Goal: Complete application form

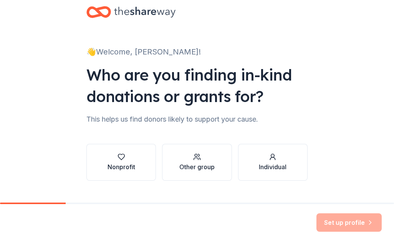
scroll to position [17, 0]
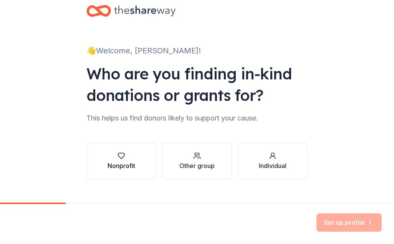
click at [124, 165] on div "Nonprofit" at bounding box center [122, 165] width 28 height 9
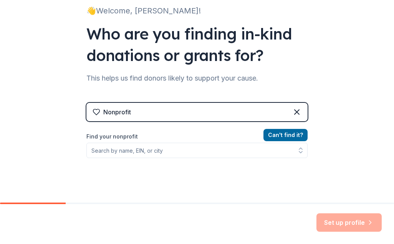
scroll to position [57, 0]
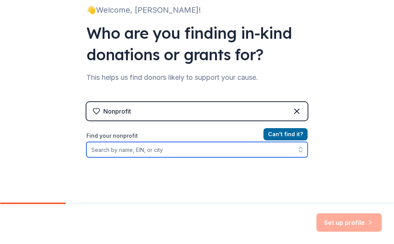
click at [134, 149] on input "Find your nonprofit" at bounding box center [196, 149] width 221 height 15
click at [127, 151] on input "Find your nonprofit" at bounding box center [196, 149] width 221 height 15
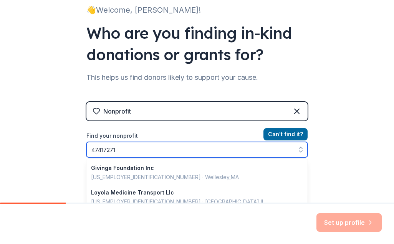
type input "474172718"
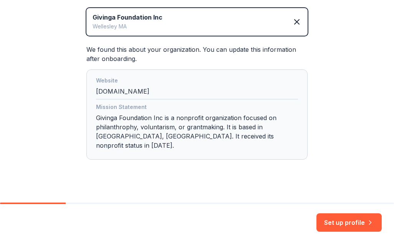
scroll to position [0, 0]
click at [349, 223] on button "Set up profile" at bounding box center [348, 222] width 65 height 18
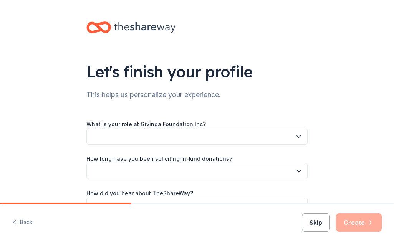
click at [185, 133] on button "button" at bounding box center [196, 137] width 221 height 16
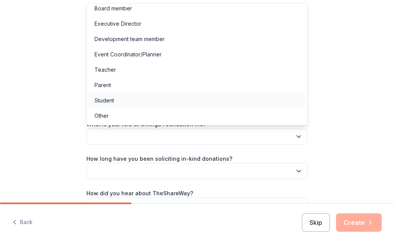
scroll to position [4, 0]
click at [111, 116] on div "Other" at bounding box center [196, 115] width 217 height 15
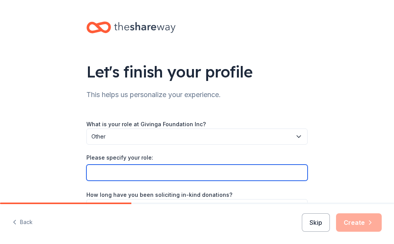
click at [140, 175] on input "Please specify your role:" at bounding box center [196, 173] width 221 height 16
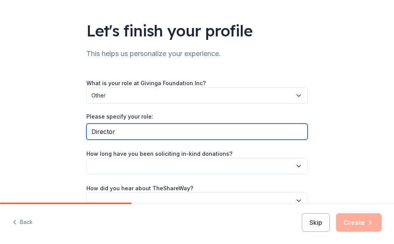
scroll to position [63, 0]
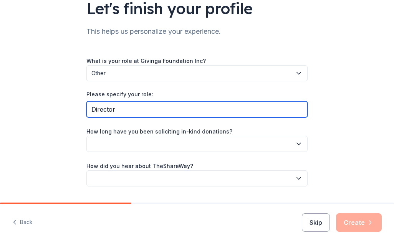
type input "Director"
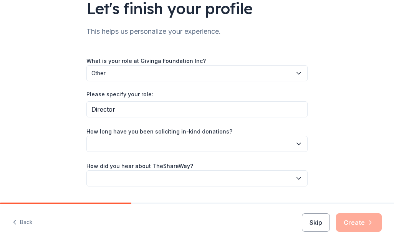
click at [158, 143] on button "button" at bounding box center [196, 144] width 221 height 16
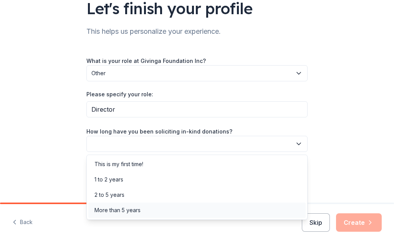
click at [140, 210] on div "More than 5 years" at bounding box center [117, 210] width 46 height 9
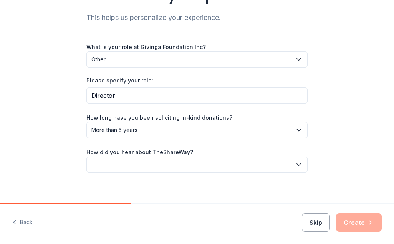
scroll to position [79, 0]
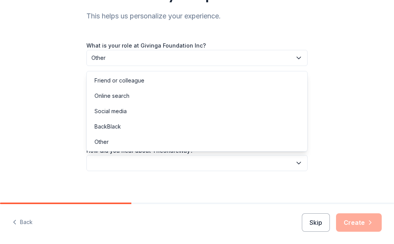
click at [141, 167] on button "button" at bounding box center [196, 163] width 221 height 16
click at [128, 95] on div "Online search" at bounding box center [111, 95] width 35 height 9
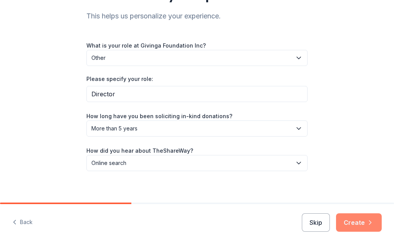
click at [349, 220] on button "Create" at bounding box center [359, 222] width 46 height 18
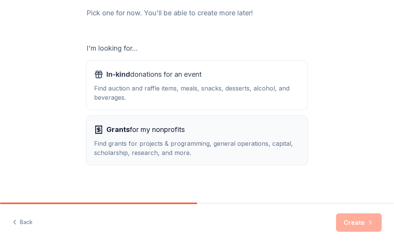
scroll to position [102, 0]
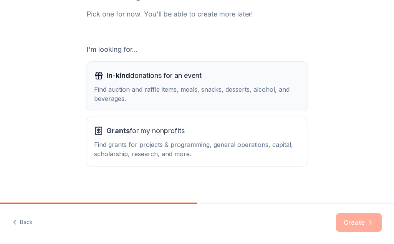
click at [211, 83] on div "In-kind donations for an event Find auction and raffle items, meals, snacks, de…" at bounding box center [197, 86] width 206 height 34
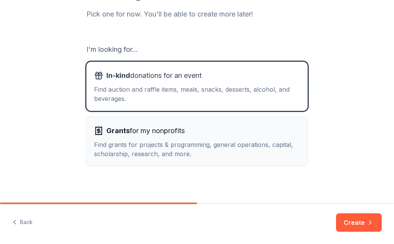
click at [271, 151] on div "Find grants for projects & programming, general operations, capital, scholarshi…" at bounding box center [197, 149] width 206 height 18
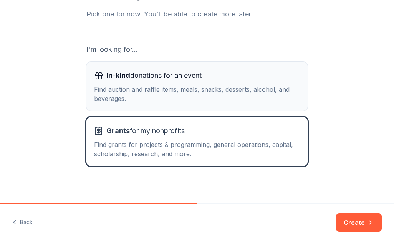
click at [207, 88] on div "Find auction and raffle items, meals, snacks, desserts, alcohol, and beverages." at bounding box center [197, 94] width 206 height 18
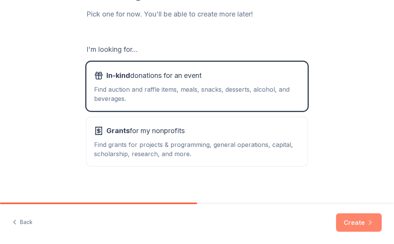
click at [365, 220] on button "Create" at bounding box center [359, 222] width 46 height 18
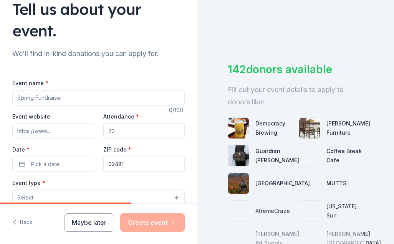
scroll to position [64, 0]
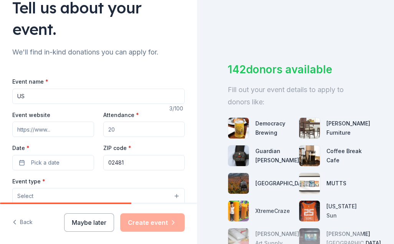
type input "U"
click at [39, 96] on input "Rumble for a Reason" at bounding box center [98, 96] width 172 height 15
click at [50, 96] on input "Rumble For a Reason" at bounding box center [98, 96] width 172 height 15
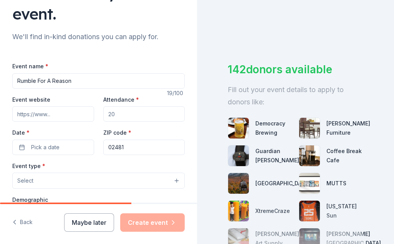
scroll to position [80, 0]
type input "Rumble For A Reason"
click at [132, 114] on input "Attendance *" at bounding box center [144, 113] width 82 height 15
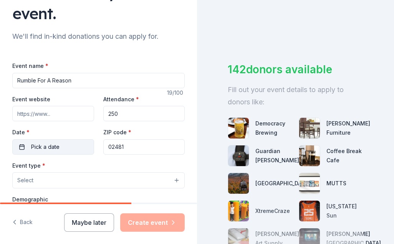
type input "250"
click at [41, 148] on span "Pick a date" at bounding box center [45, 146] width 28 height 9
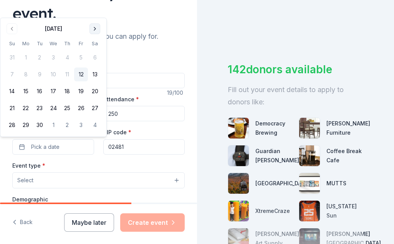
click at [92, 27] on button "Go to next month" at bounding box center [94, 28] width 11 height 11
click at [94, 28] on button "Go to next month" at bounding box center [94, 28] width 11 height 11
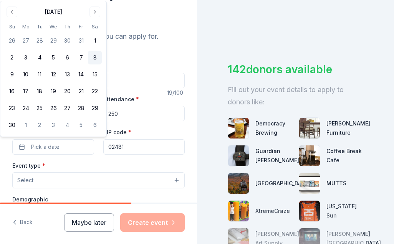
click at [96, 60] on button "8" at bounding box center [95, 58] width 14 height 14
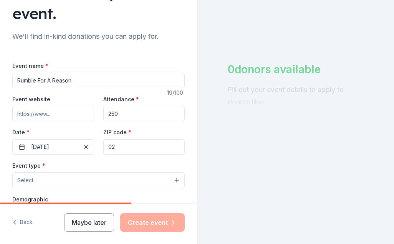
type input "0"
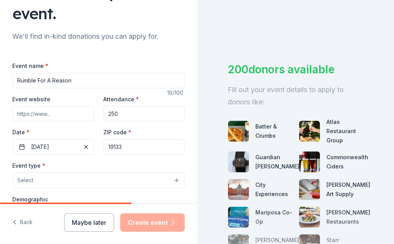
type input "19133"
click at [55, 179] on button "Select" at bounding box center [98, 180] width 172 height 16
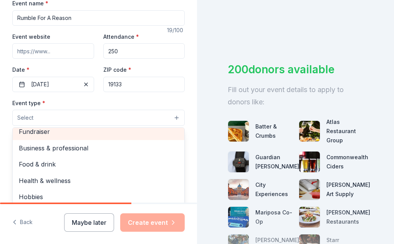
scroll to position [2, 0]
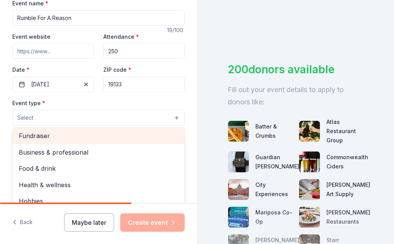
click at [25, 135] on span "Fundraiser" at bounding box center [98, 136] width 159 height 10
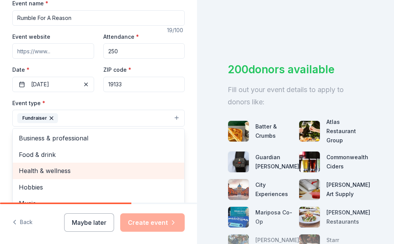
scroll to position [0, 0]
click at [65, 168] on span "Health & wellness" at bounding box center [98, 171] width 159 height 10
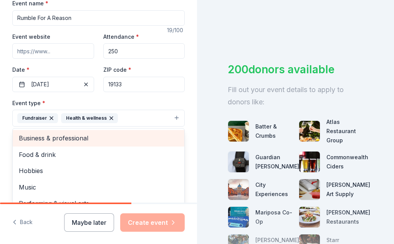
click at [80, 137] on span "Business & professional" at bounding box center [98, 138] width 159 height 10
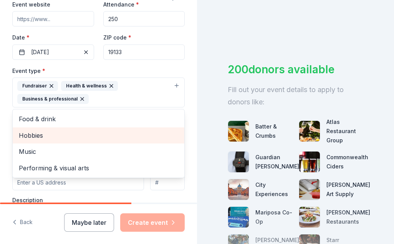
scroll to position [184, 0]
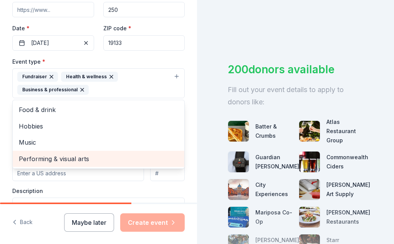
click at [82, 158] on span "Performing & visual arts" at bounding box center [98, 159] width 159 height 10
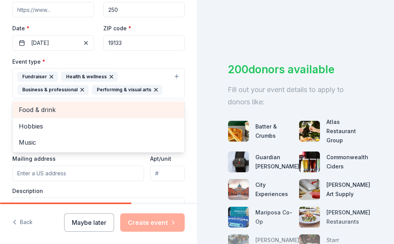
click at [53, 107] on span "Food & drink" at bounding box center [98, 110] width 159 height 10
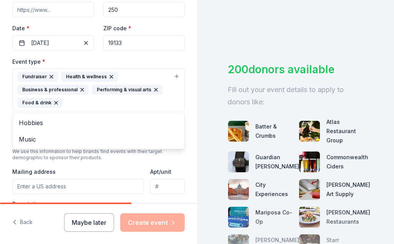
click at [137, 166] on div "Event type * Fundraiser Health & wellness Business & professional Performing & …" at bounding box center [98, 151] width 172 height 189
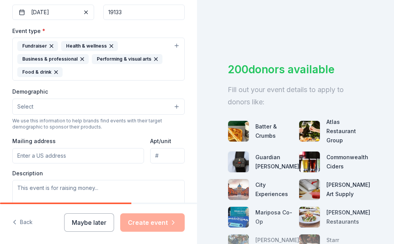
scroll to position [215, 0]
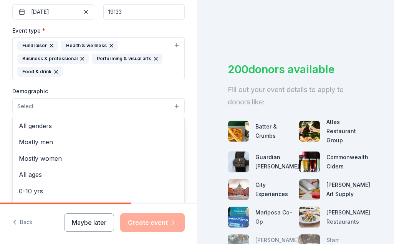
click at [114, 103] on button "Select" at bounding box center [98, 106] width 172 height 16
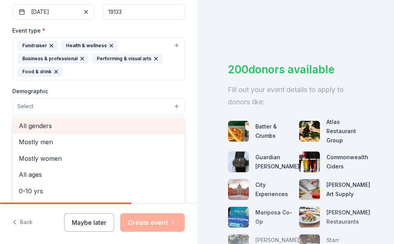
click at [61, 123] on span "All genders" at bounding box center [98, 126] width 159 height 10
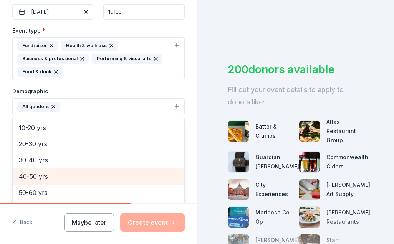
scroll to position [46, 0]
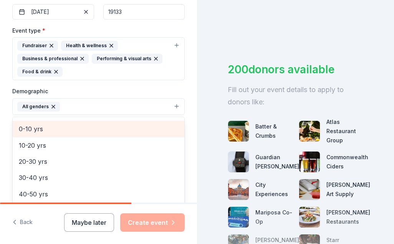
click at [44, 127] on span "0-10 yrs" at bounding box center [98, 129] width 159 height 10
click at [43, 129] on span "10-20 yrs" at bounding box center [98, 129] width 159 height 10
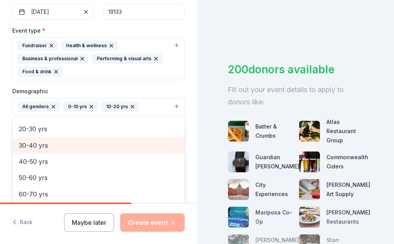
click at [45, 144] on span "30-40 yrs" at bounding box center [98, 146] width 159 height 10
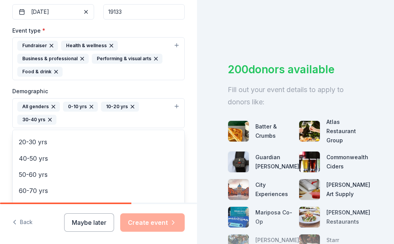
click at [111, 208] on div "Tell us about your event. We'll find in-kind donations you can apply for. Event…" at bounding box center [98, 122] width 197 height 244
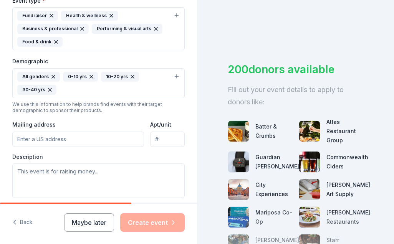
scroll to position [250, 0]
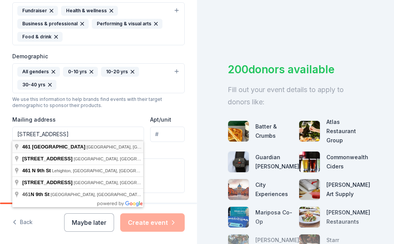
type input "[STREET_ADDRESS]"
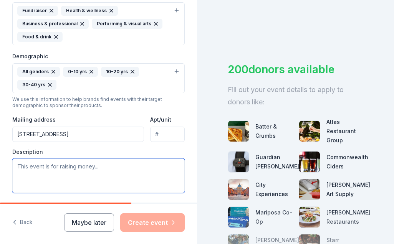
click at [64, 164] on textarea at bounding box center [98, 176] width 172 height 35
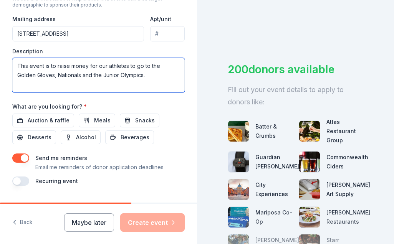
scroll to position [367, 0]
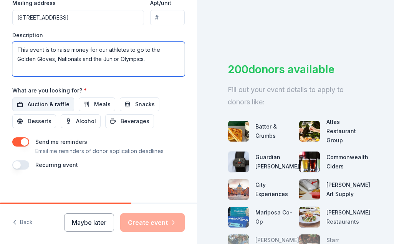
type textarea "This event is to raise money for our athletes to go to the Golden Gloves, Natio…"
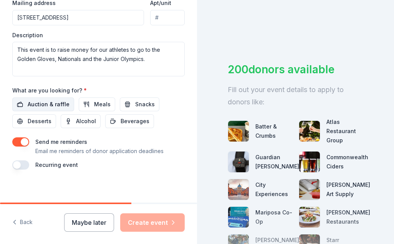
click at [55, 101] on span "Auction & raffle" at bounding box center [49, 104] width 42 height 9
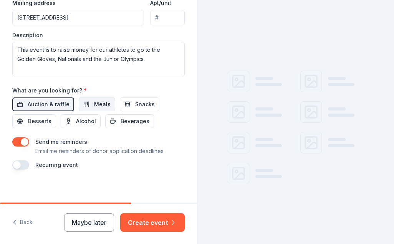
click at [97, 105] on span "Meals" at bounding box center [102, 104] width 17 height 9
click at [142, 102] on span "Snacks" at bounding box center [145, 104] width 20 height 9
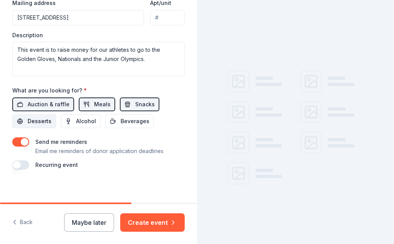
click at [47, 120] on span "Desserts" at bounding box center [40, 121] width 24 height 9
click at [144, 119] on span "Beverages" at bounding box center [135, 121] width 29 height 9
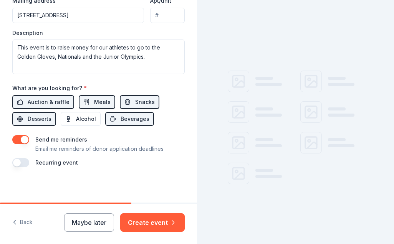
scroll to position [369, 0]
click at [23, 161] on button "button" at bounding box center [20, 163] width 17 height 9
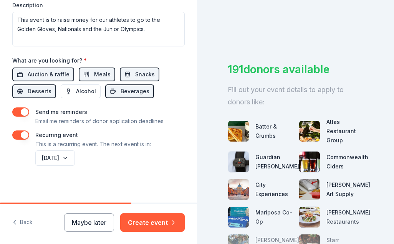
scroll to position [396, 0]
click at [75, 156] on button "November 2026" at bounding box center [55, 158] width 40 height 15
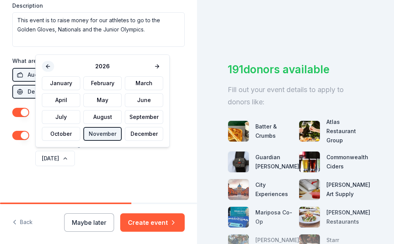
click at [48, 66] on button at bounding box center [48, 66] width 12 height 11
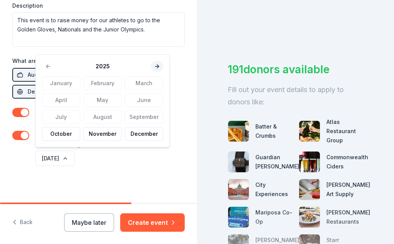
click at [155, 67] on button at bounding box center [157, 66] width 12 height 11
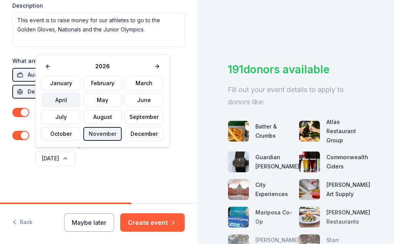
click at [68, 99] on button "April" at bounding box center [61, 100] width 38 height 14
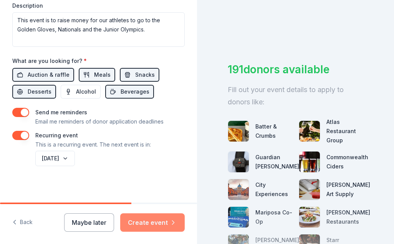
scroll to position [0, 0]
click at [153, 222] on button "Create event" at bounding box center [152, 222] width 65 height 18
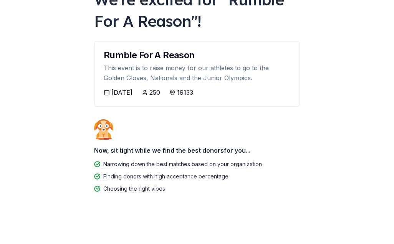
scroll to position [60, 0]
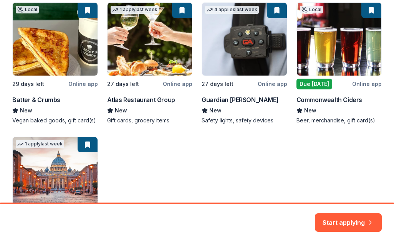
scroll to position [160, 0]
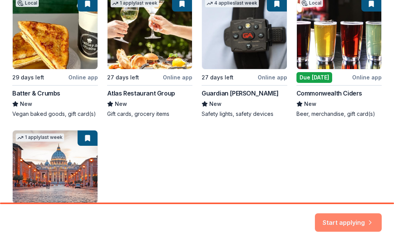
click at [352, 219] on button "Start applying" at bounding box center [348, 218] width 67 height 18
click at [352, 219] on div "Start applying" at bounding box center [348, 222] width 67 height 18
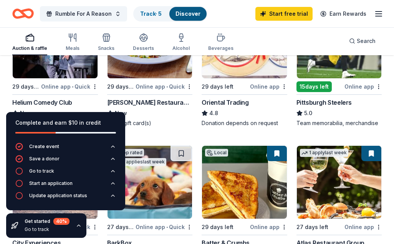
scroll to position [136, 0]
click at [50, 87] on div "Online app • Quick" at bounding box center [69, 87] width 57 height 10
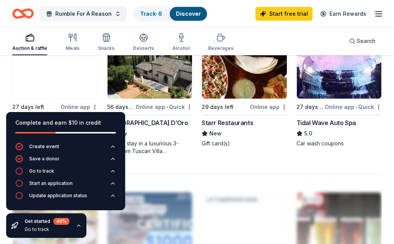
scroll to position [693, 0]
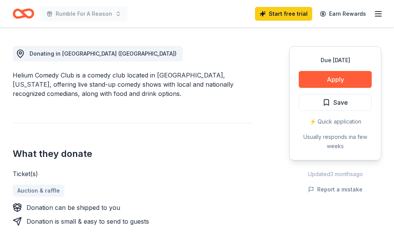
scroll to position [217, 0]
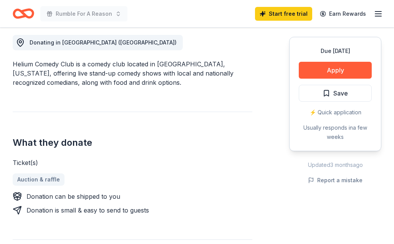
click at [378, 14] on line "button" at bounding box center [378, 14] width 6 height 0
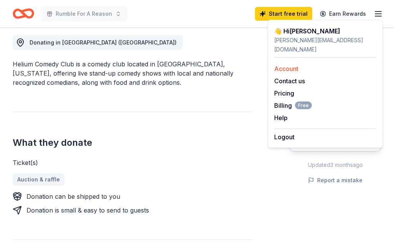
click at [289, 65] on link "Account" at bounding box center [286, 69] width 24 height 8
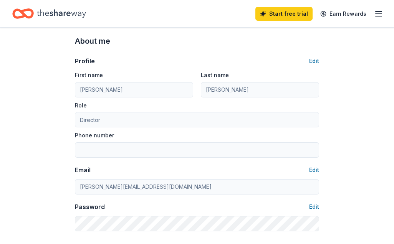
scroll to position [36, 0]
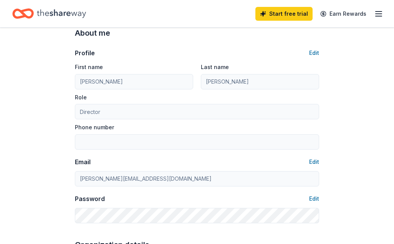
click at [136, 142] on input "Phone number" at bounding box center [197, 141] width 244 height 15
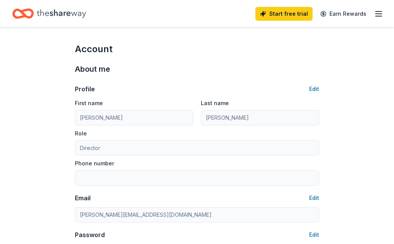
scroll to position [0, 0]
click at [380, 14] on line "button" at bounding box center [379, 14] width 6 height 0
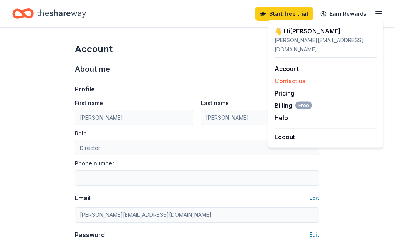
click at [290, 76] on button "Contact us" at bounding box center [290, 80] width 31 height 9
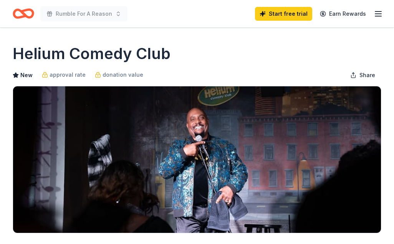
scroll to position [217, 0]
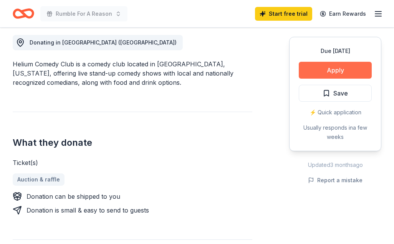
click at [336, 73] on button "Apply" at bounding box center [335, 70] width 73 height 17
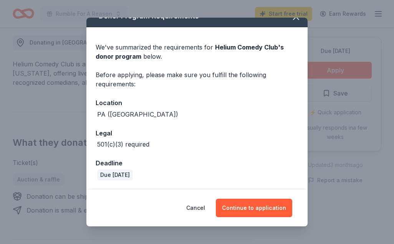
scroll to position [12, 0]
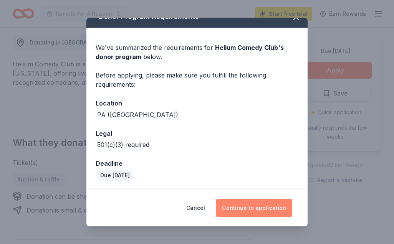
click at [248, 203] on button "Continue to application" at bounding box center [254, 208] width 76 height 18
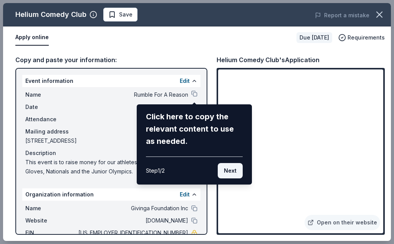
click at [231, 174] on button "Next" at bounding box center [230, 170] width 25 height 15
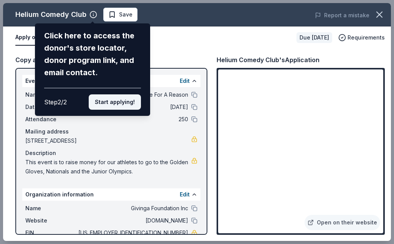
click at [131, 94] on button "Start applying!" at bounding box center [115, 101] width 52 height 15
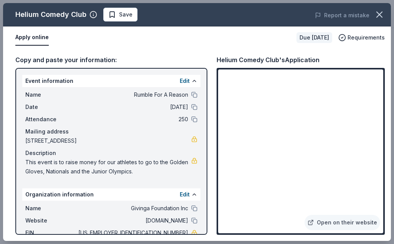
click at [184, 80] on div "Helium Comedy Club Save Report a mistake Apply online Due [DATE] Requirements C…" at bounding box center [197, 122] width 388 height 238
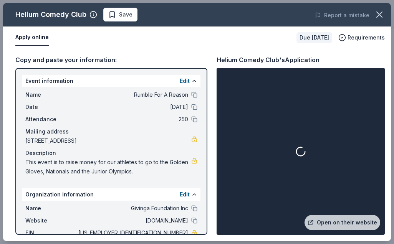
click at [184, 79] on button "Edit" at bounding box center [185, 80] width 10 height 9
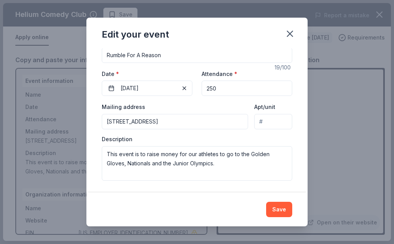
scroll to position [73, 0]
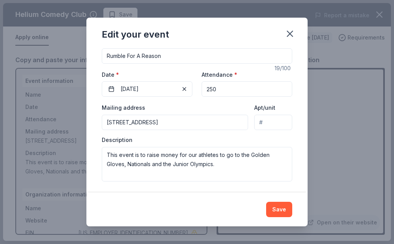
click at [226, 123] on input "[STREET_ADDRESS]" at bounding box center [175, 122] width 146 height 15
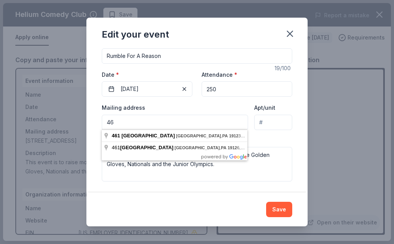
type input "4"
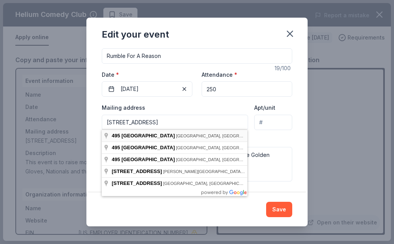
type input "[STREET_ADDRESS]"
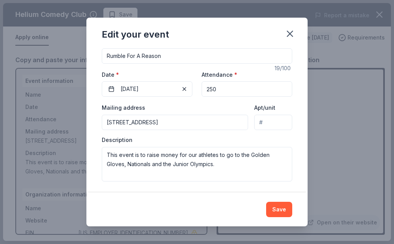
click at [276, 123] on input "Apt/unit" at bounding box center [273, 122] width 38 height 15
type input "6301"
click at [282, 211] on button "Save" at bounding box center [279, 209] width 26 height 15
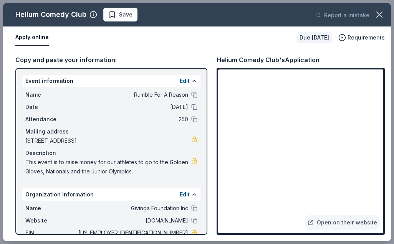
scroll to position [0, 0]
click at [126, 19] on span "Save" at bounding box center [125, 14] width 13 height 9
click at [382, 12] on icon "button" at bounding box center [379, 14] width 11 height 11
